Goal: Check status: Check status

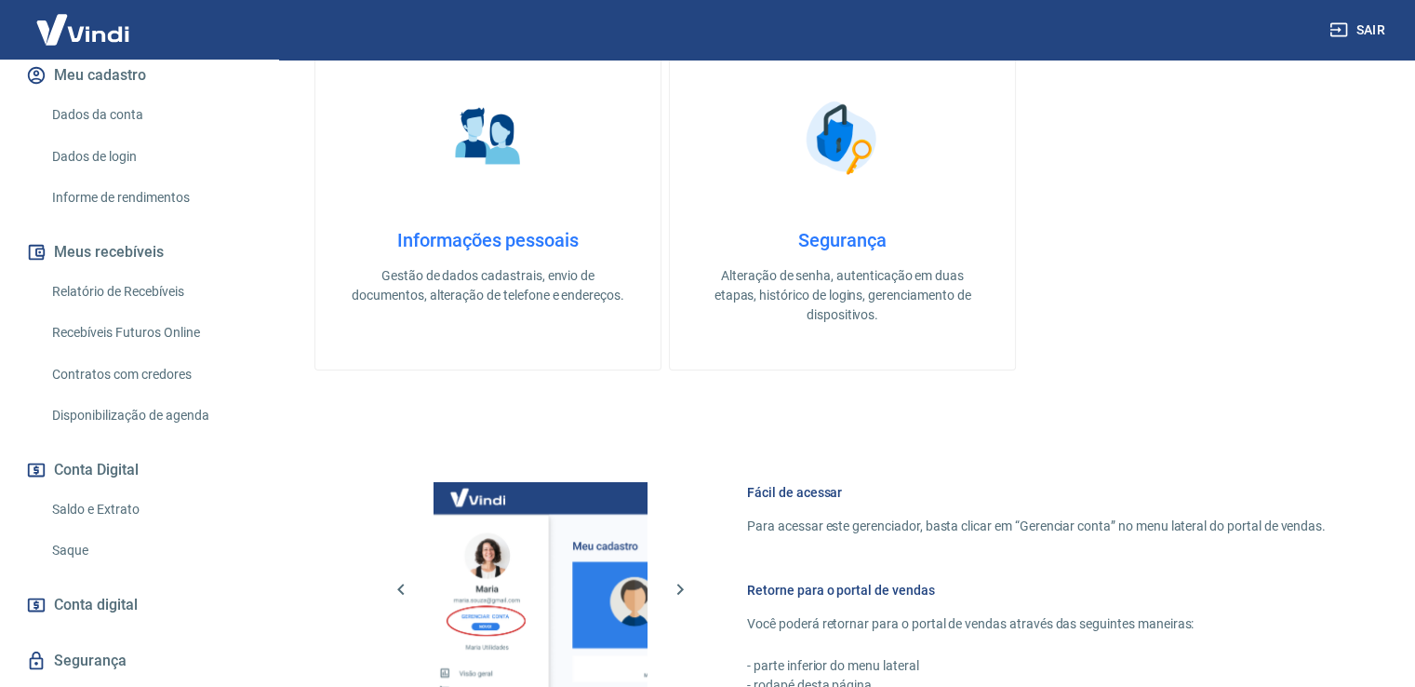
scroll to position [279, 0]
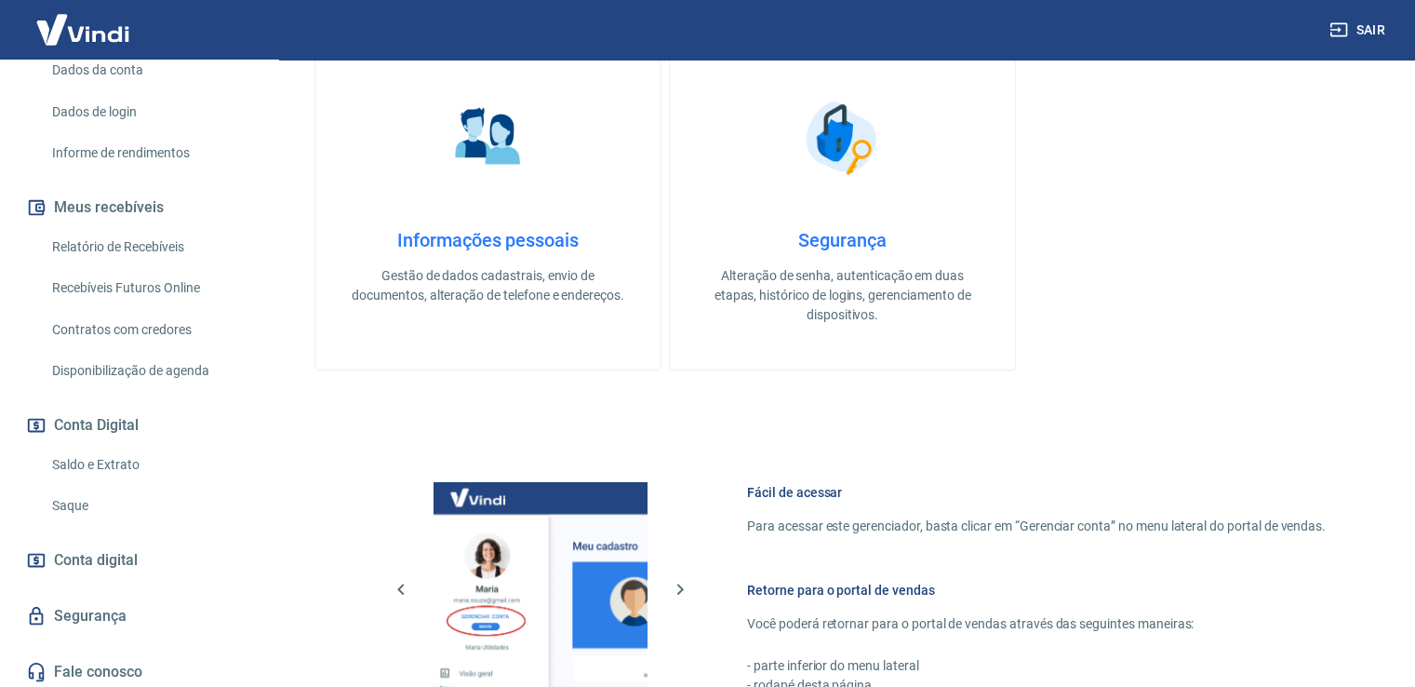
click at [100, 484] on link "Saldo e Extrato" at bounding box center [150, 465] width 211 height 38
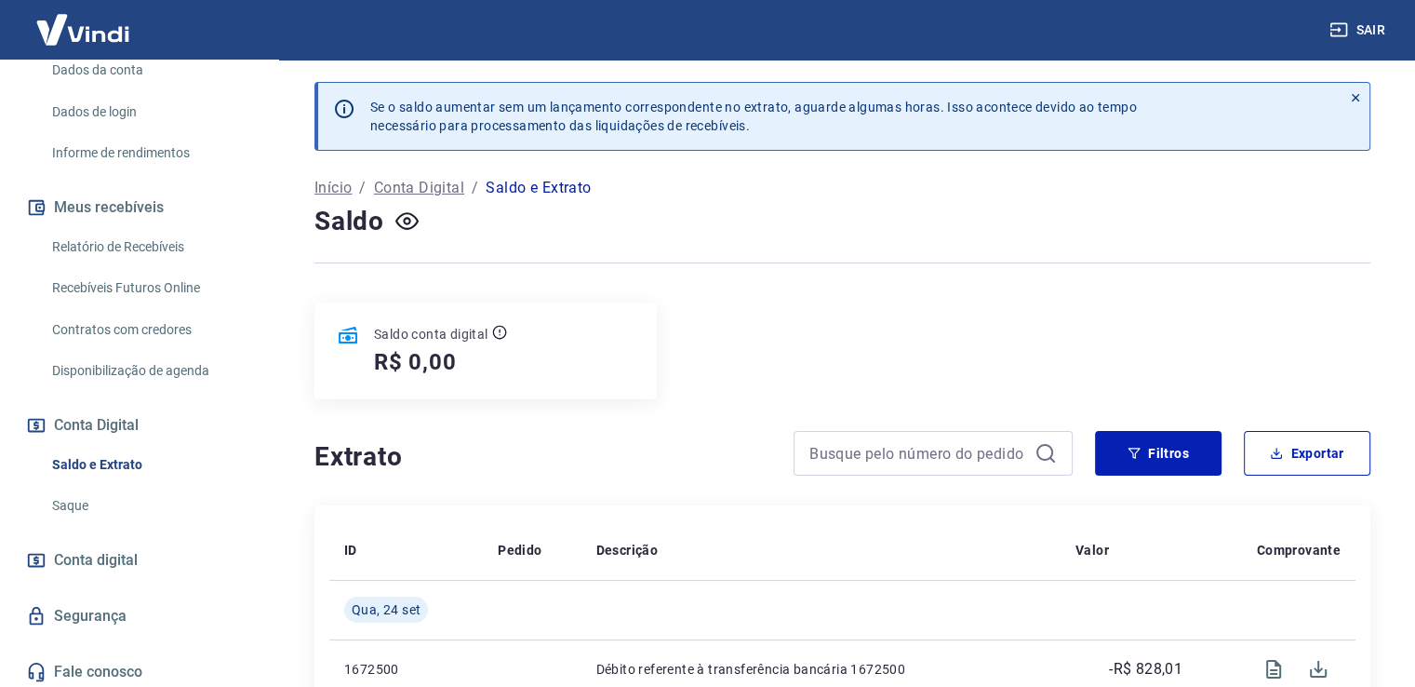
click at [164, 295] on link "Recebíveis Futuros Online" at bounding box center [150, 288] width 211 height 38
